Goal: Check status

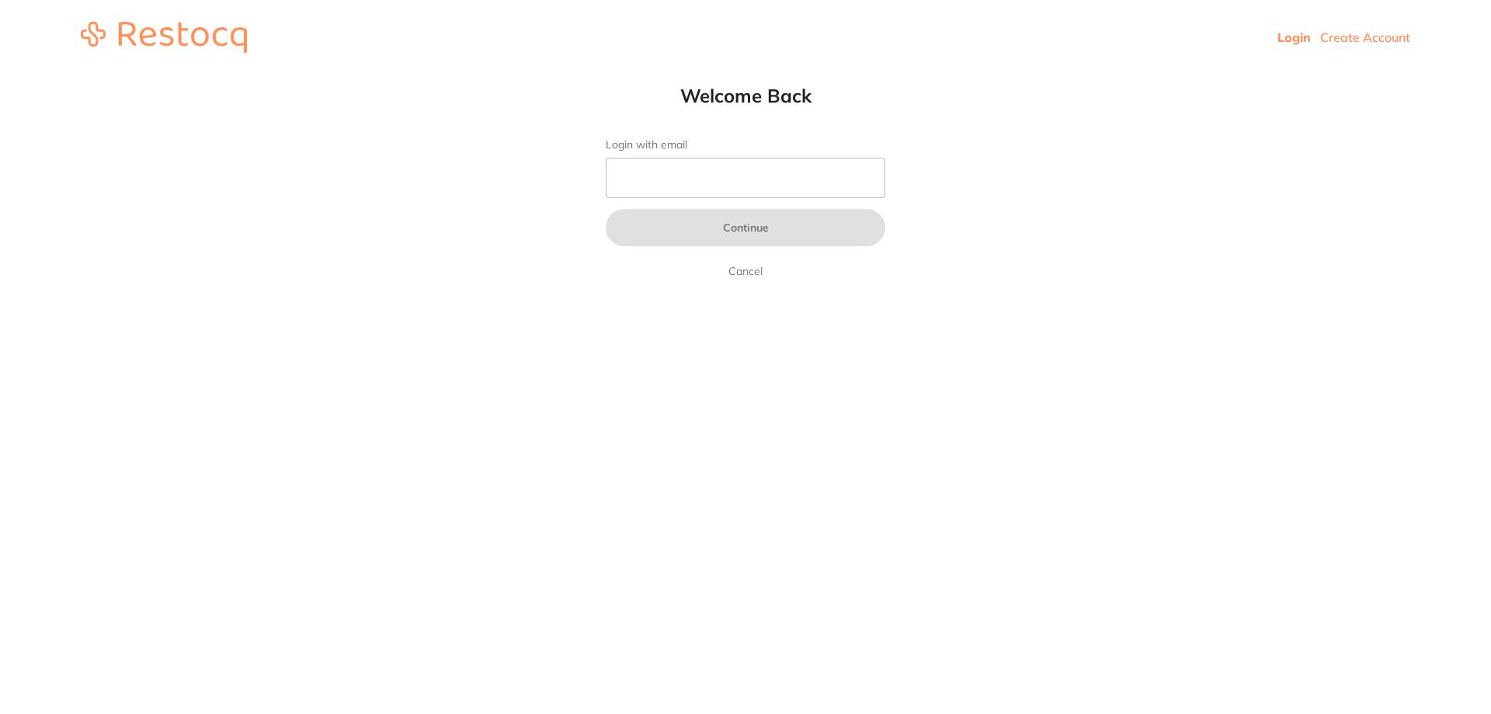
type input "b@[DOMAIN_NAME]"
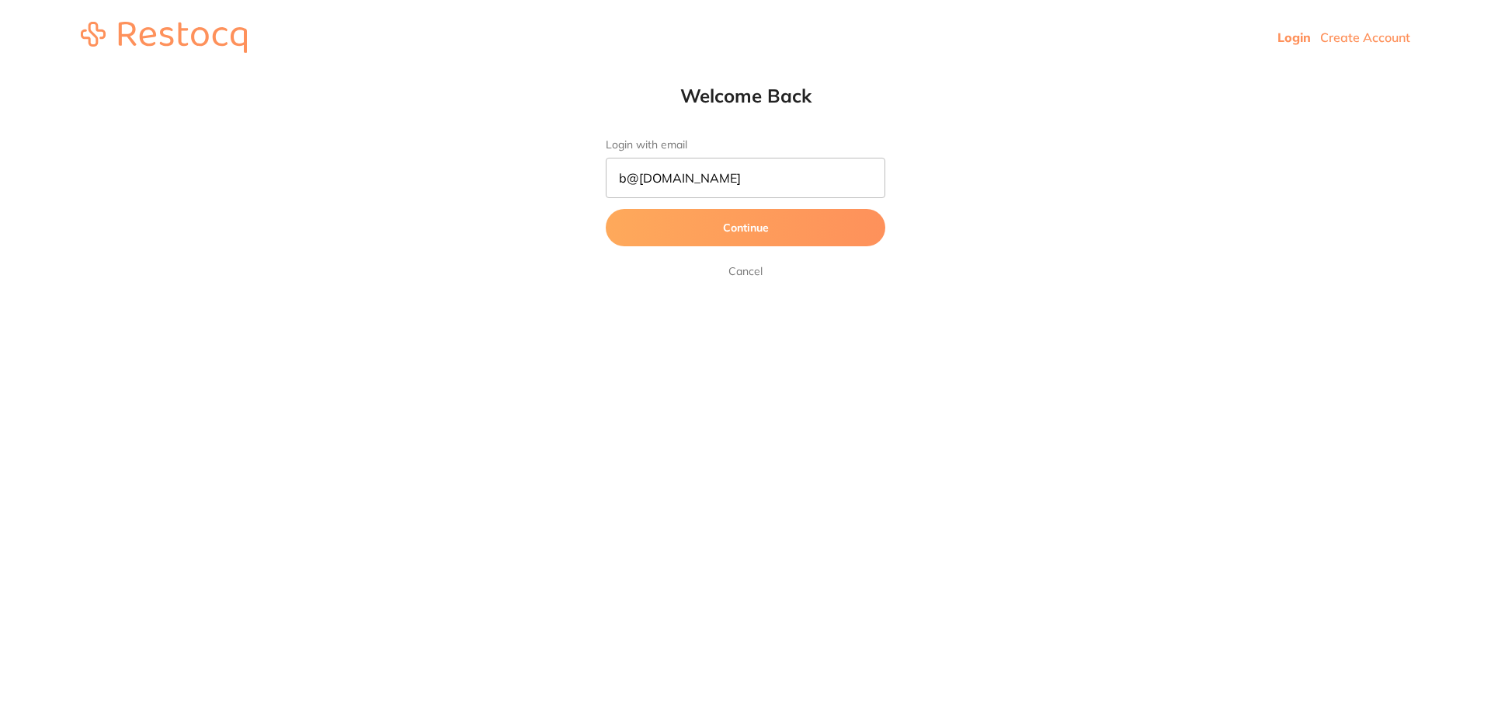
click at [727, 225] on button "Continue" at bounding box center [746, 227] width 280 height 37
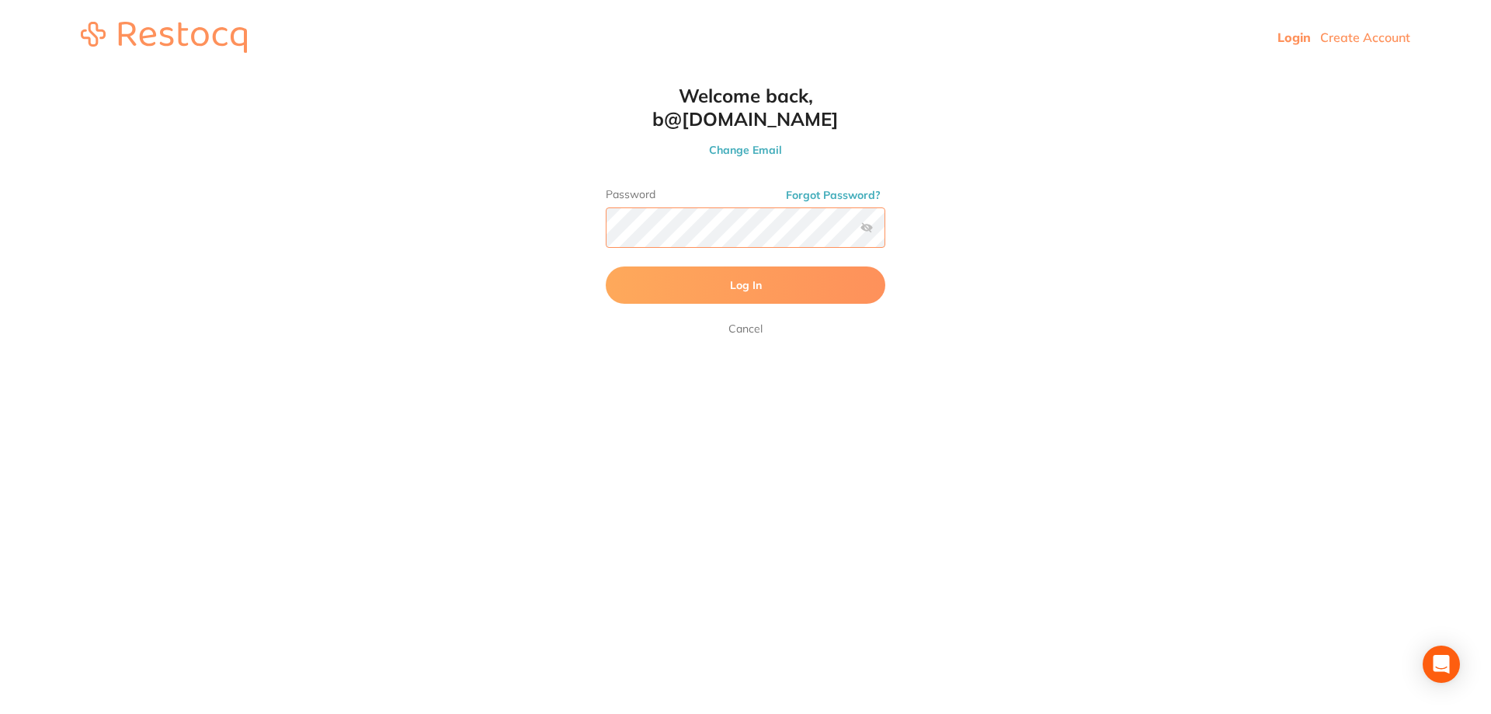
click at [606, 266] on button "Log In" at bounding box center [746, 284] width 280 height 37
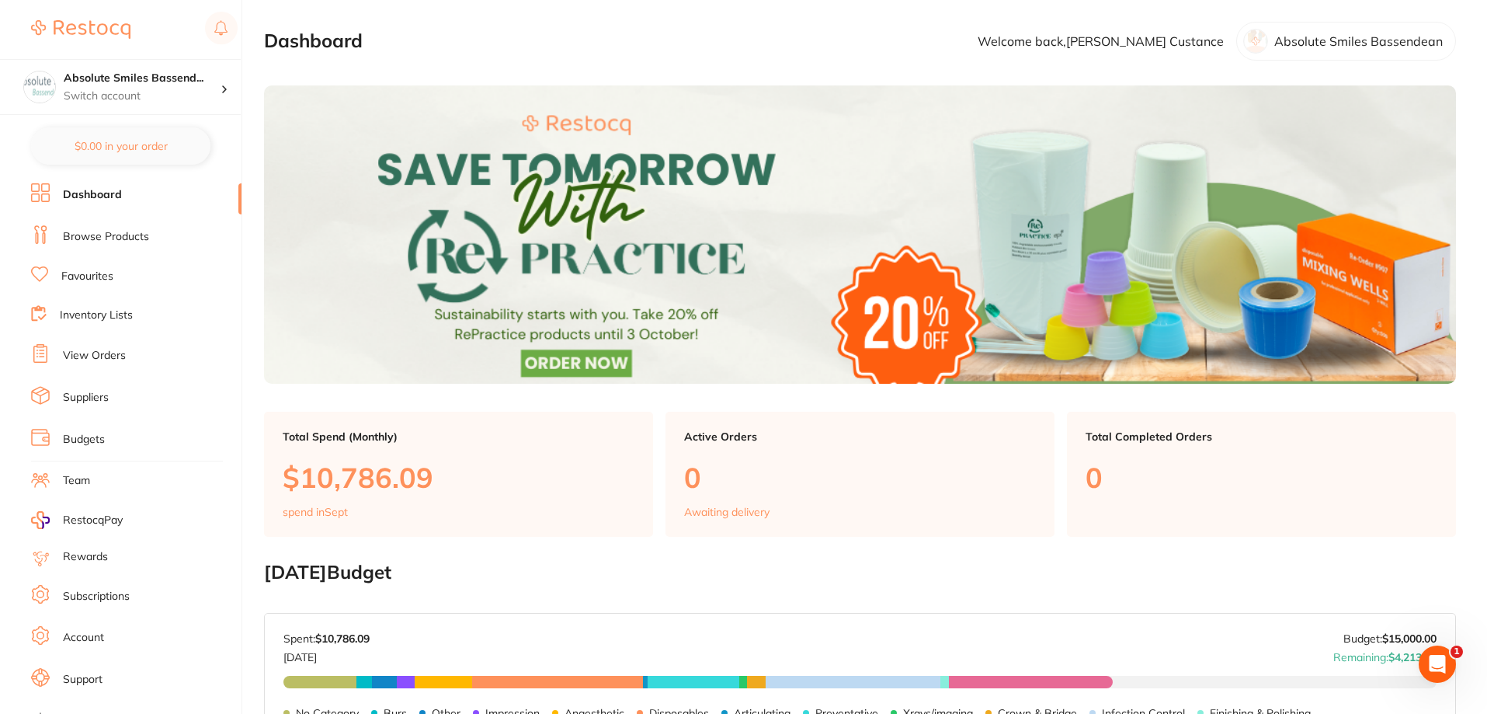
click at [110, 353] on link "View Orders" at bounding box center [94, 356] width 63 height 16
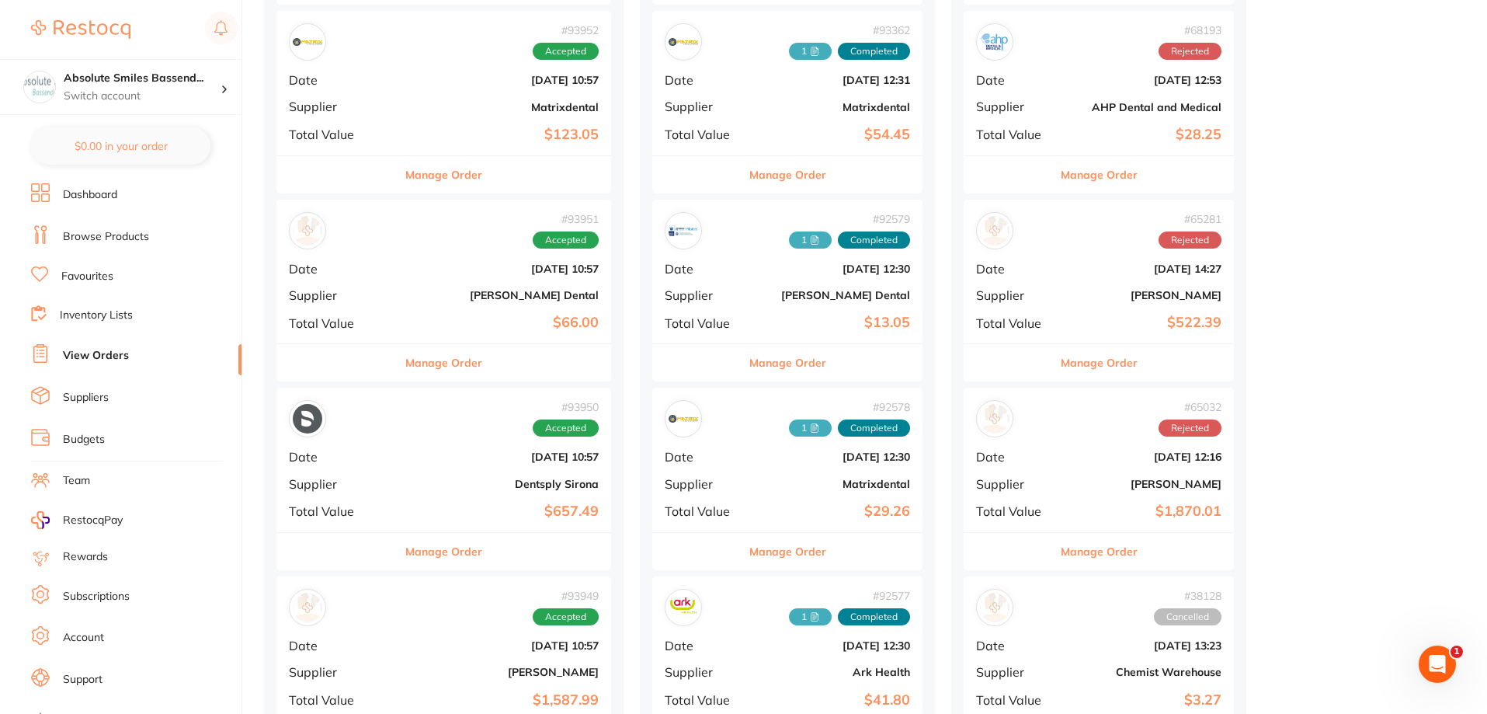
scroll to position [777, 0]
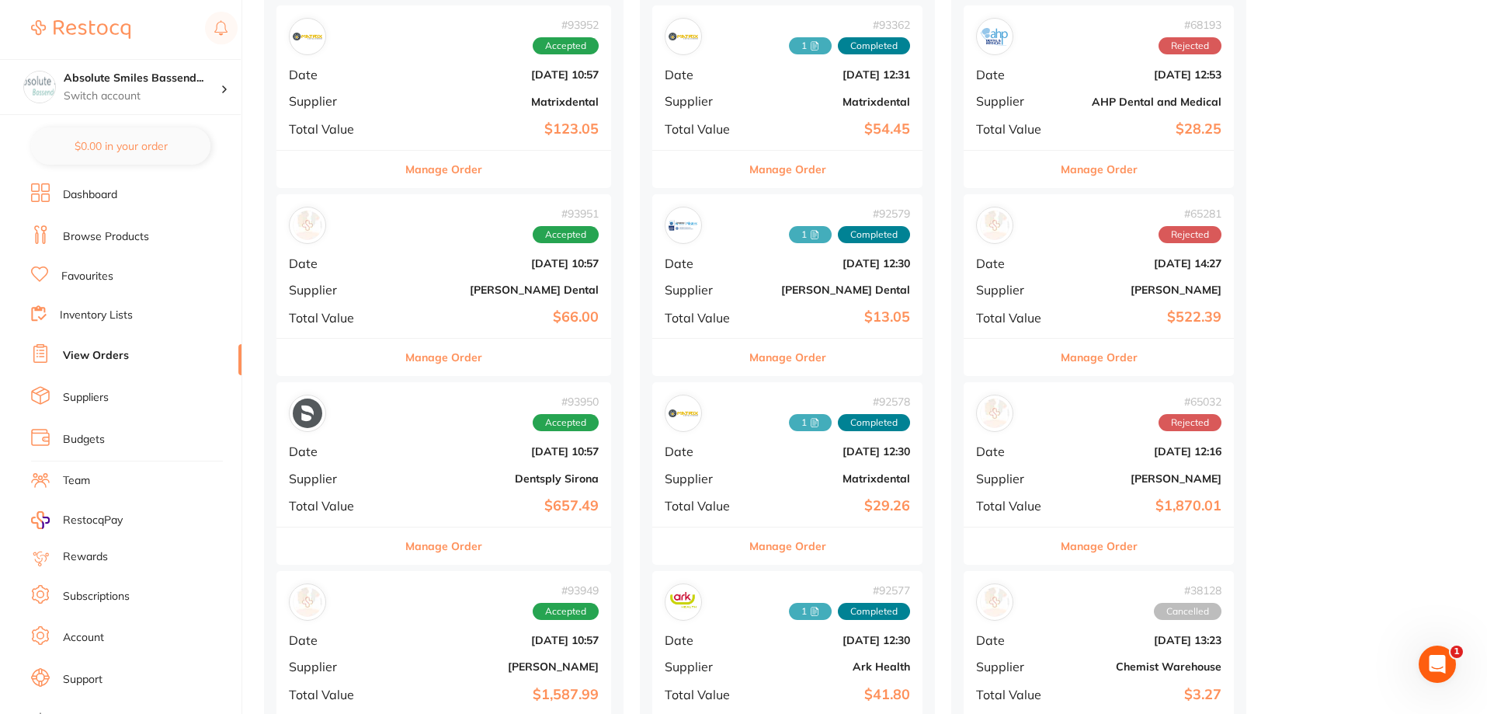
click at [462, 239] on div "# 93951 Accepted" at bounding box center [444, 225] width 310 height 37
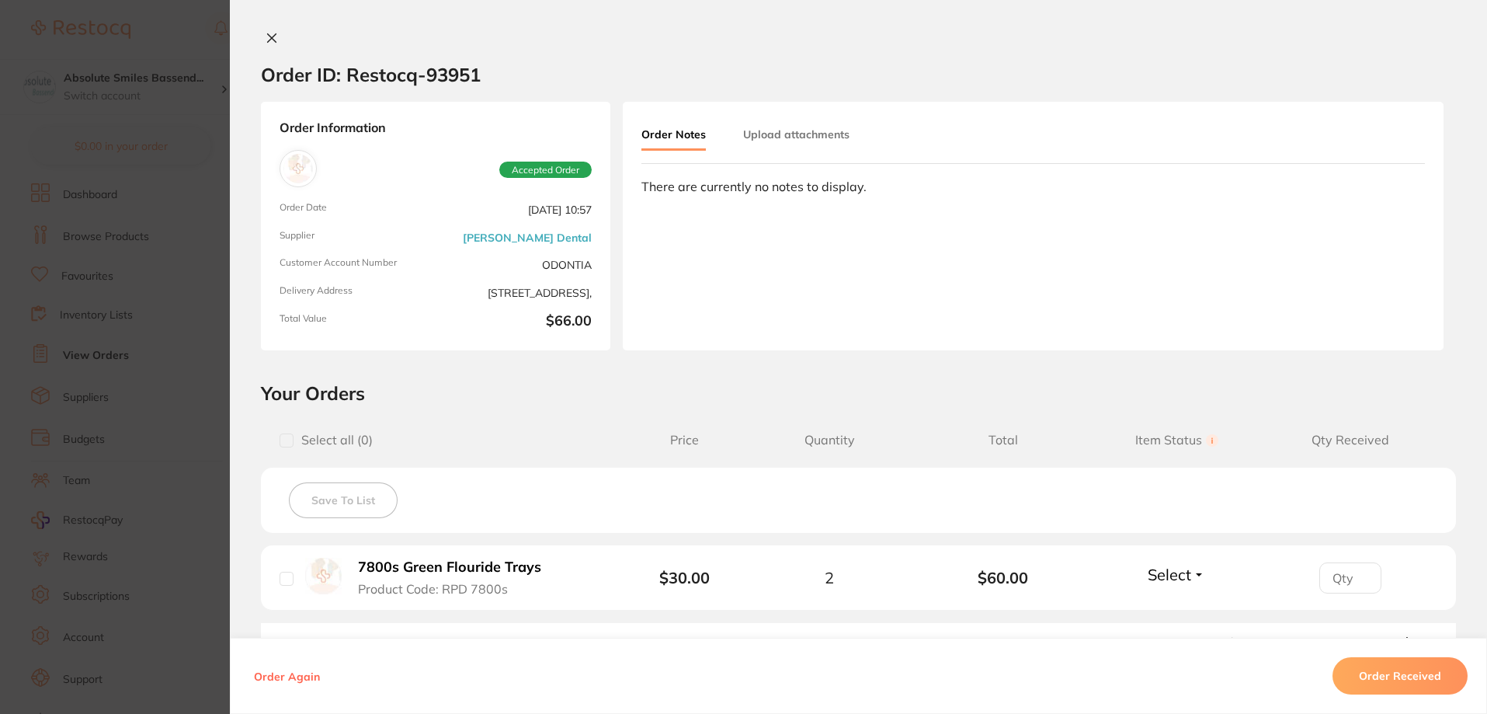
click at [266, 37] on icon at bounding box center [272, 38] width 12 height 12
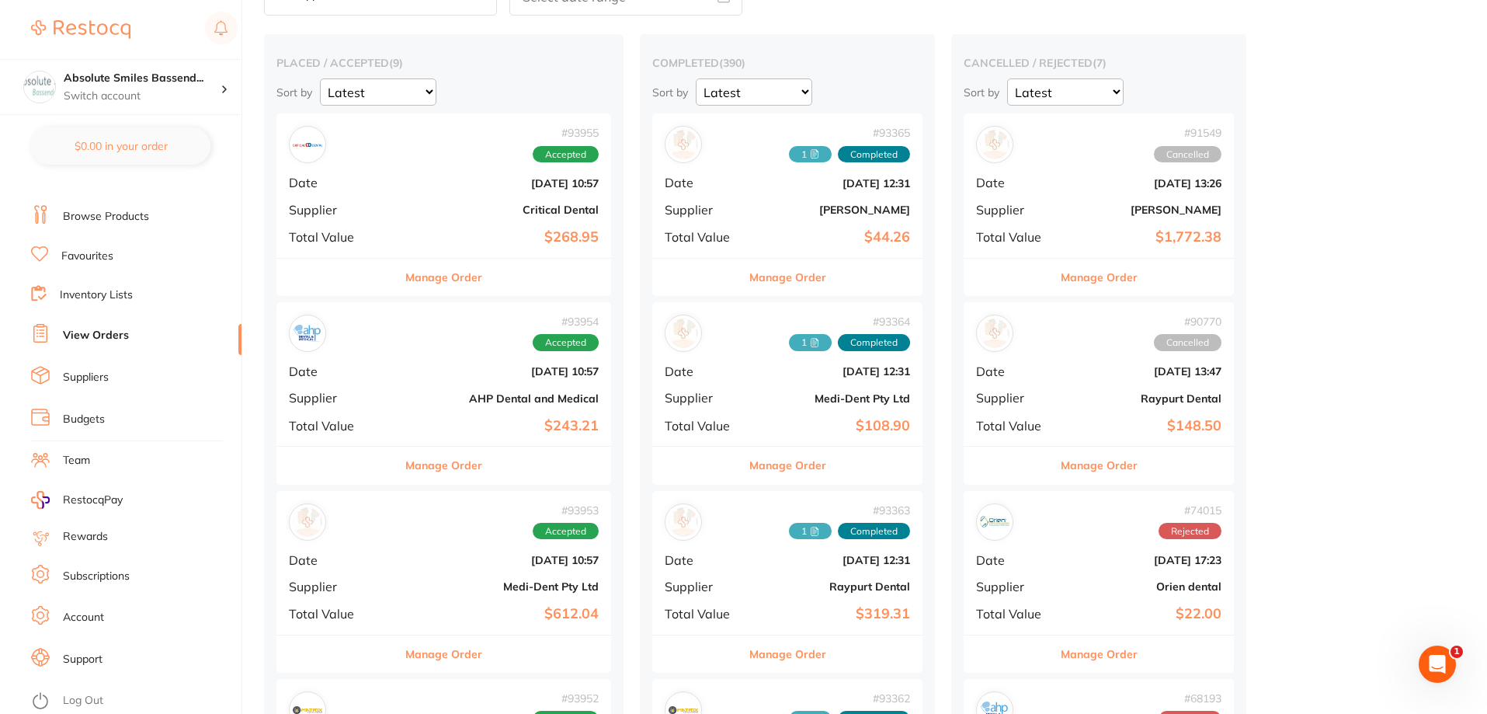
scroll to position [466, 0]
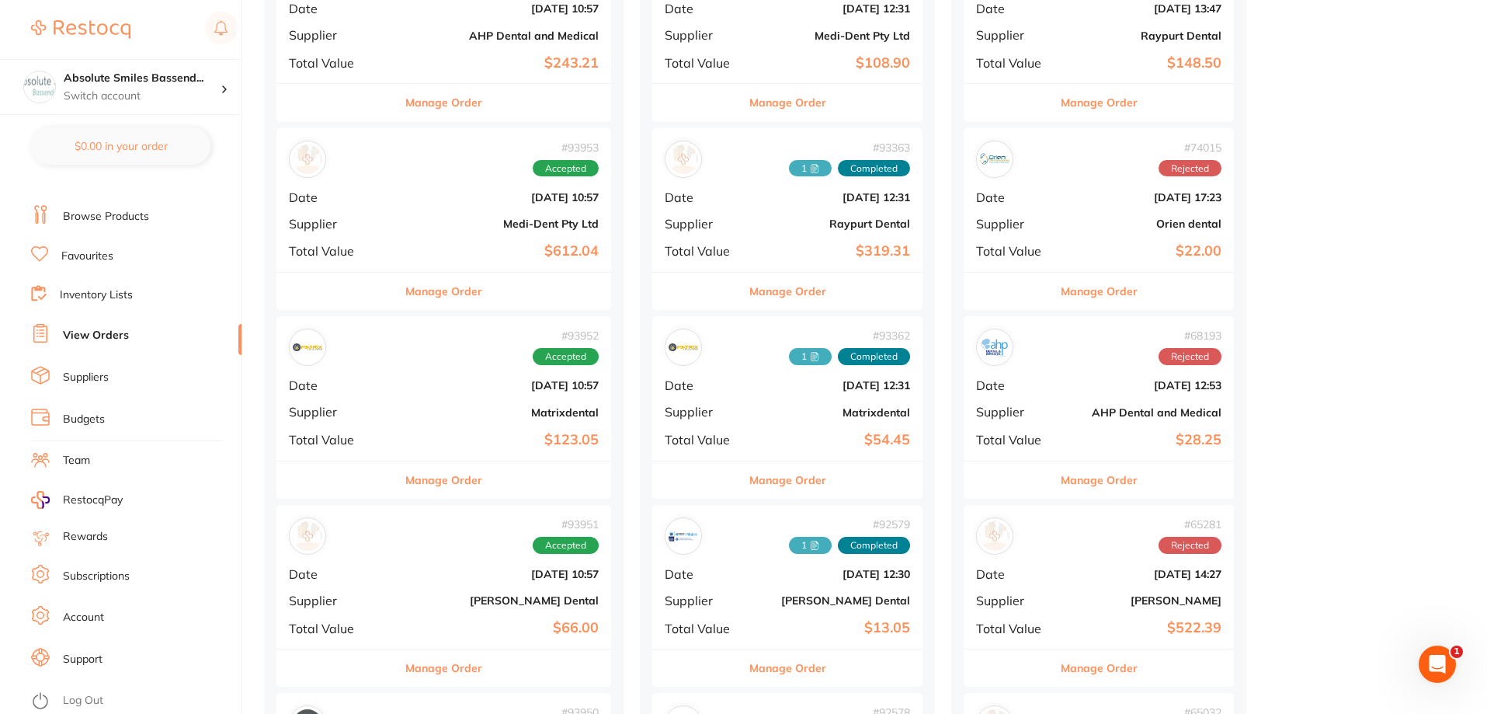
click at [87, 696] on link "Log Out" at bounding box center [83, 701] width 40 height 16
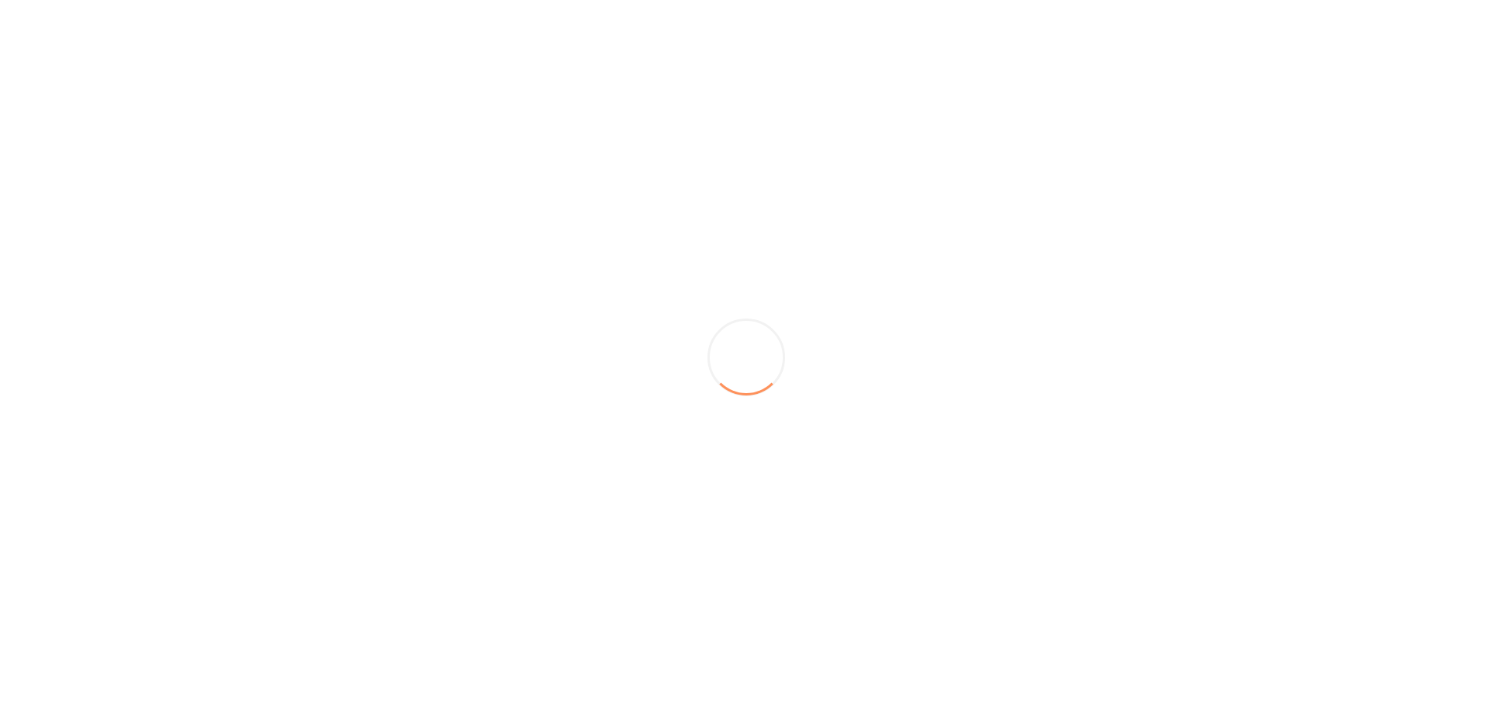
scroll to position [0, 0]
